Goal: Obtain resource: Download file/media

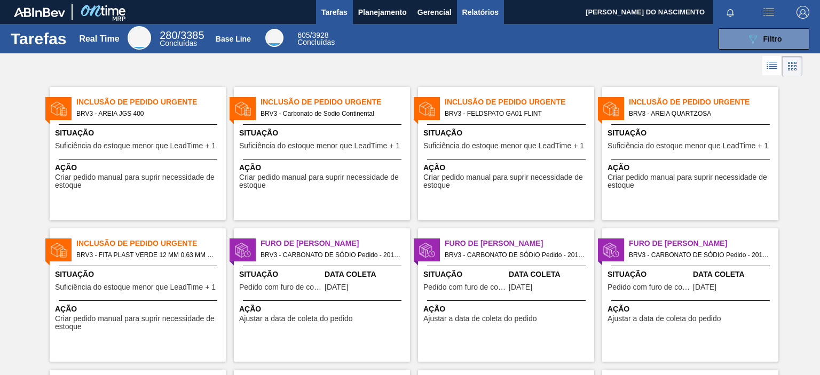
click at [469, 6] on span "Relatórios" at bounding box center [480, 12] width 36 height 13
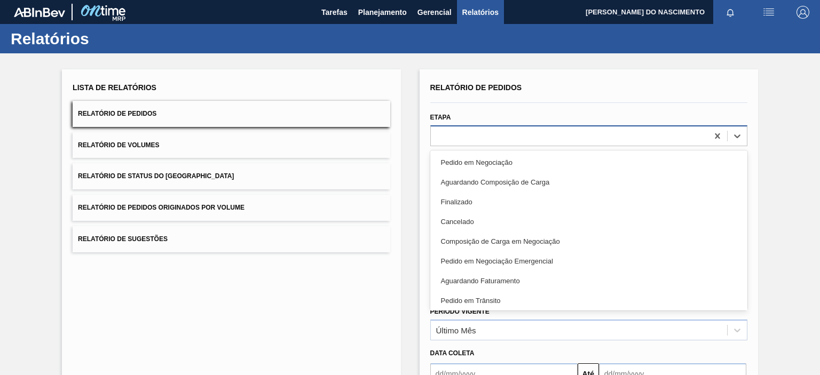
click at [461, 134] on div at bounding box center [569, 135] width 277 height 15
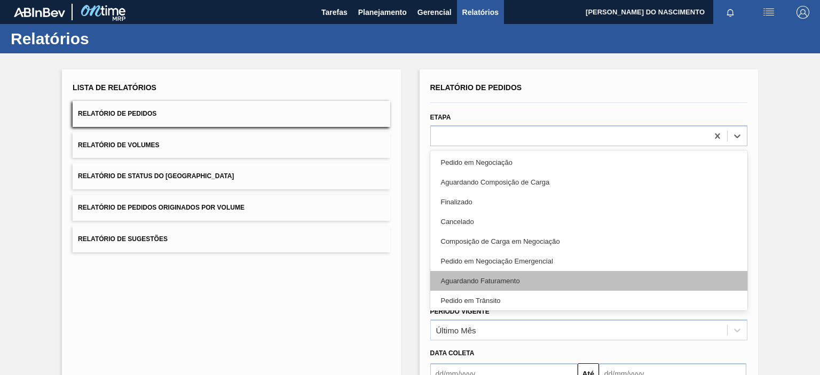
click at [461, 277] on div "Aguardando Faturamento" at bounding box center [588, 281] width 317 height 20
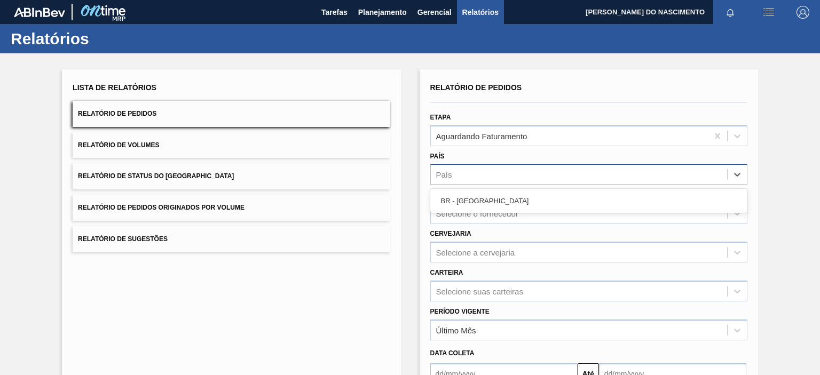
click at [480, 183] on div "País" at bounding box center [588, 174] width 317 height 21
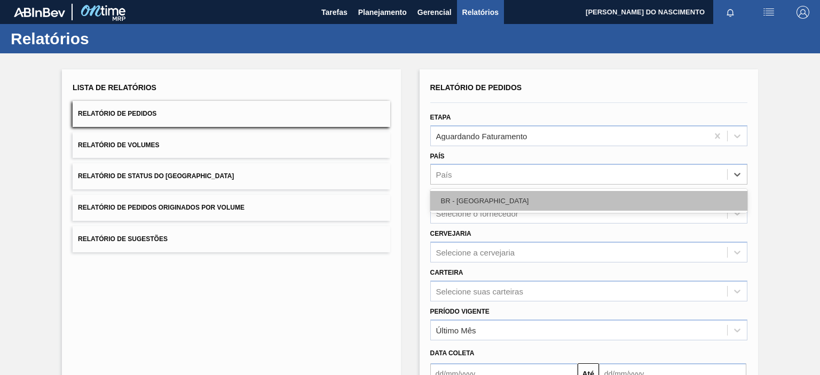
click at [474, 197] on div "BR - [GEOGRAPHIC_DATA]" at bounding box center [588, 201] width 317 height 20
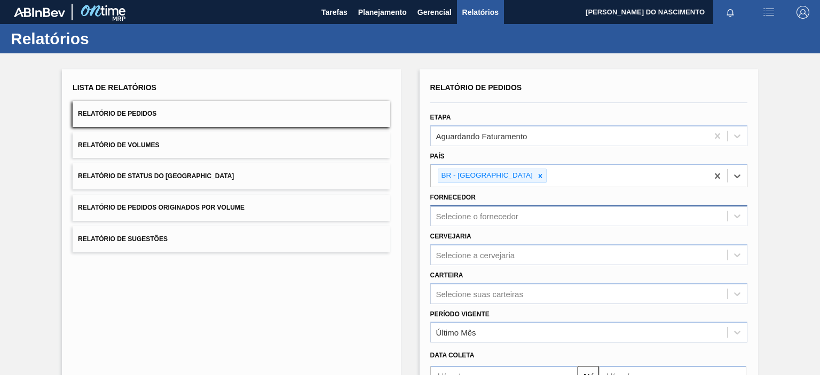
click at [461, 216] on div "Relatório de Pedidos Etapa Aguardando Faturamento País option BR - [GEOGRAPHIC_…" at bounding box center [588, 256] width 317 height 352
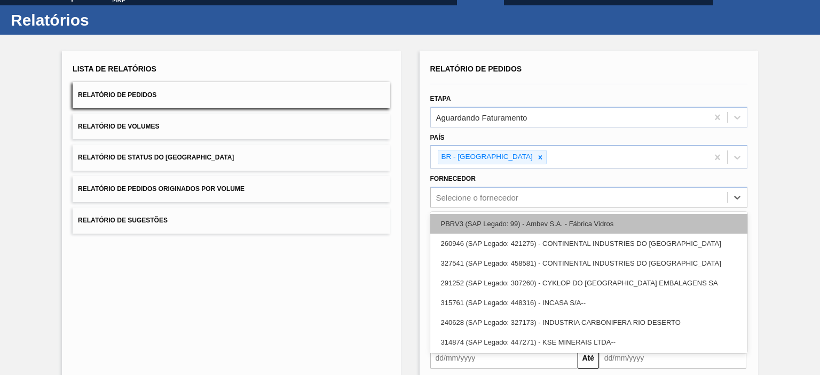
click at [471, 223] on div "PBRV3 (SAP Legado: 99) - Ambev S.A. - Fábrica Vidros" at bounding box center [588, 224] width 317 height 20
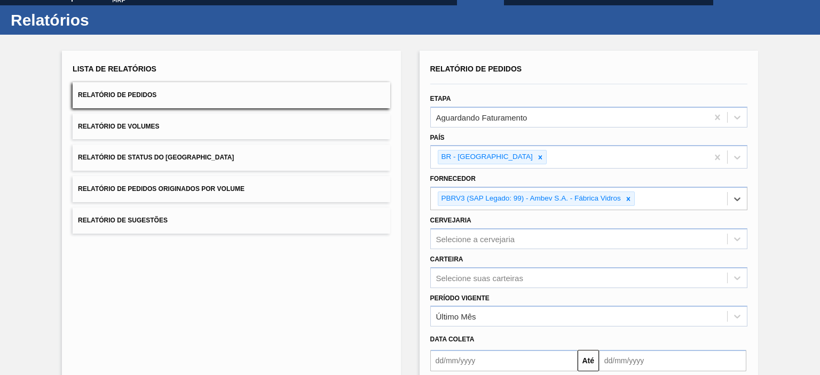
scroll to position [122, 0]
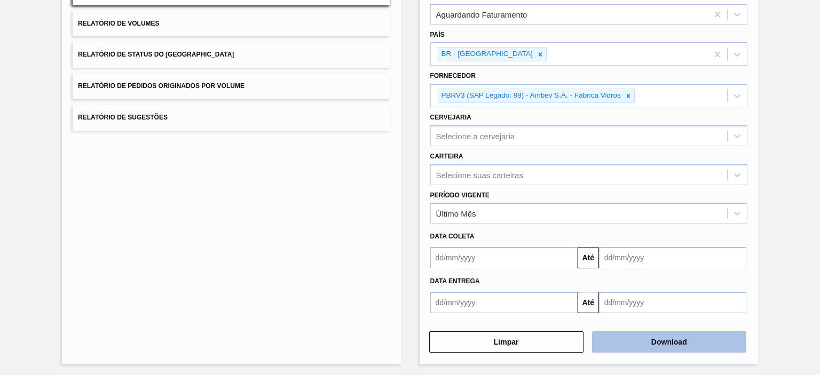
click at [687, 342] on button "Download" at bounding box center [669, 341] width 154 height 21
